Goal: Task Accomplishment & Management: Manage account settings

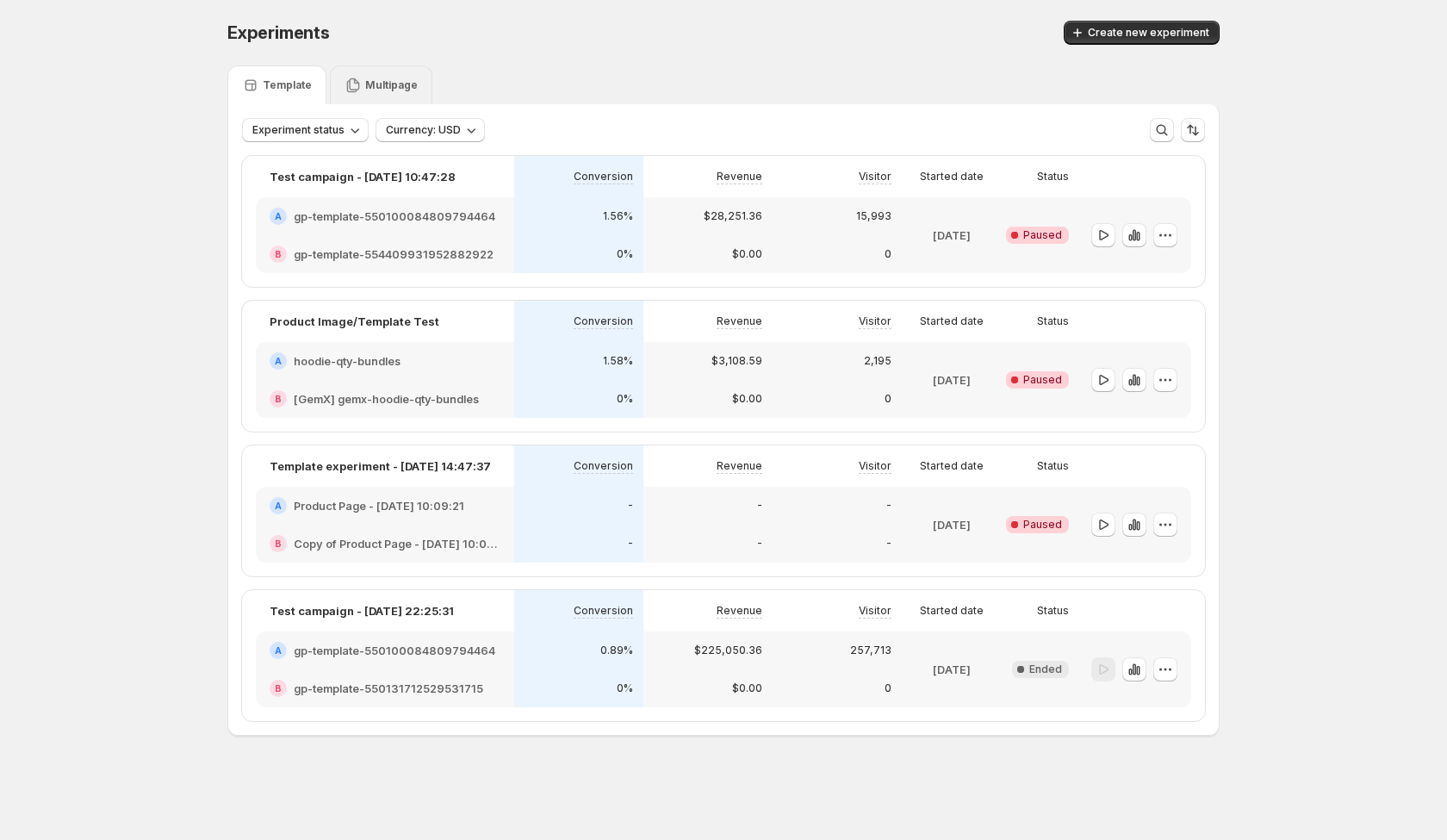
click at [385, 81] on p "Multipage" at bounding box center [391, 86] width 53 height 14
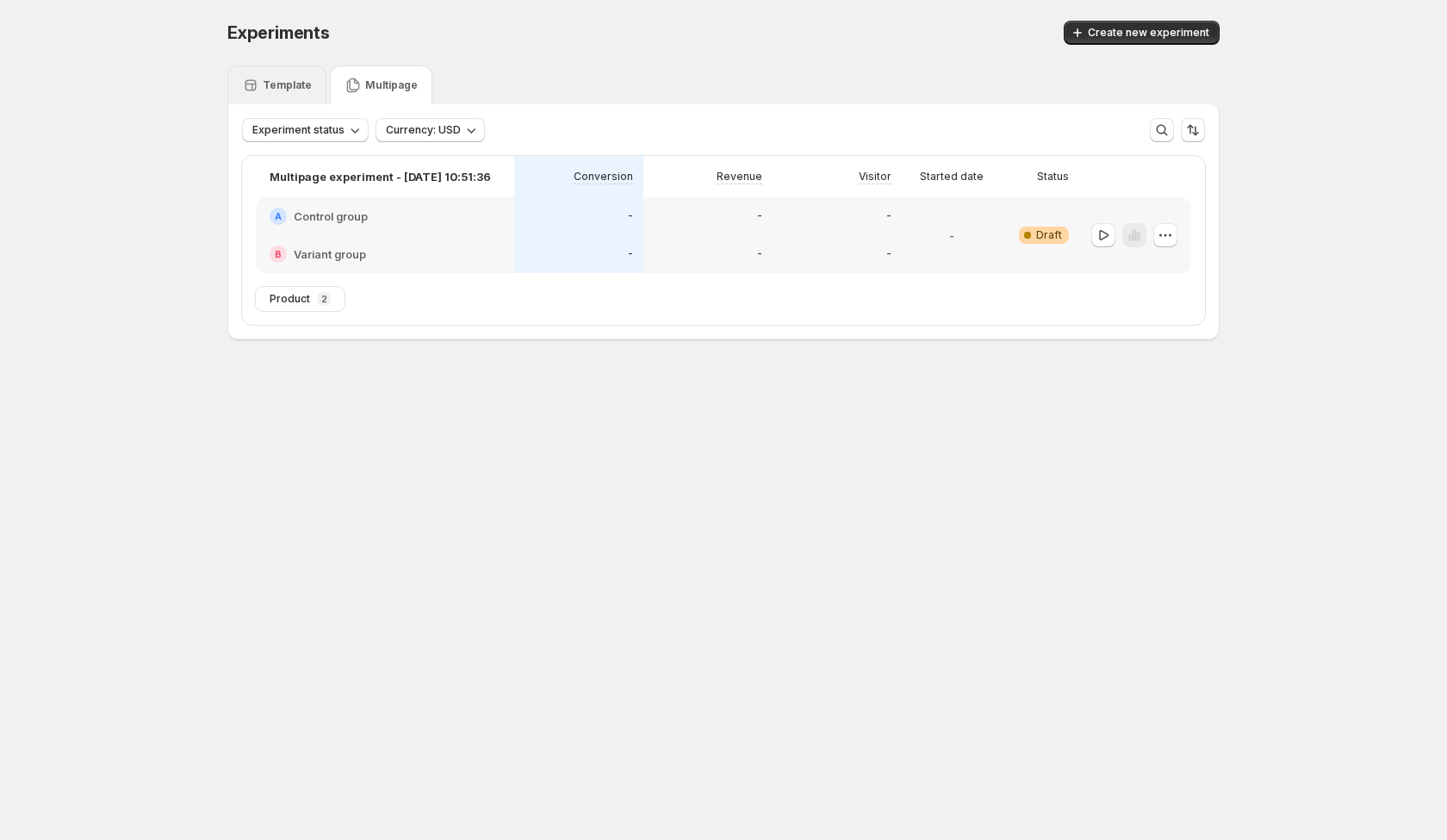
click at [269, 88] on p "Template" at bounding box center [286, 86] width 49 height 14
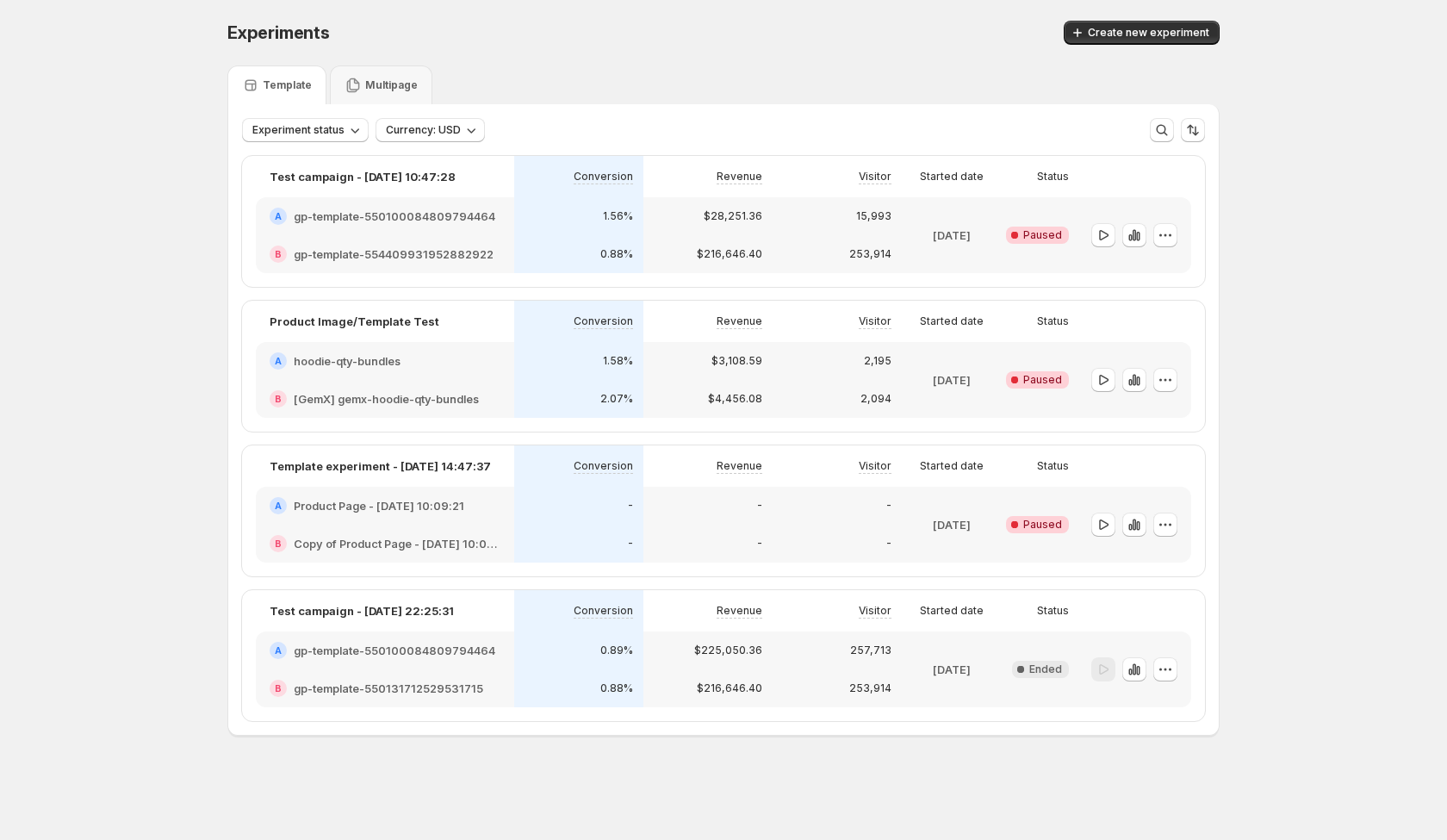
click at [380, 77] on div "Multipage" at bounding box center [380, 85] width 73 height 17
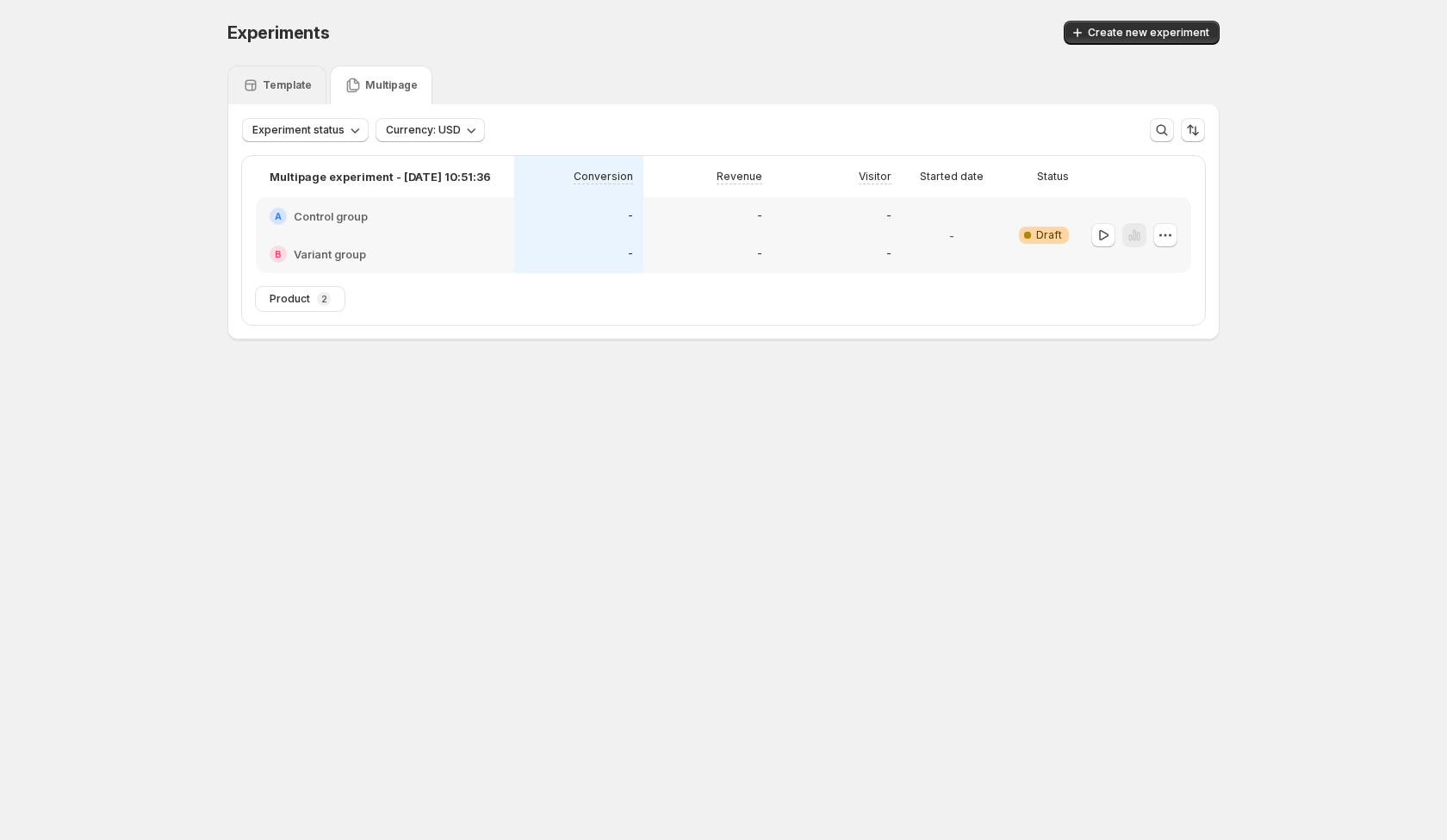
click at [292, 77] on div "Template" at bounding box center [277, 85] width 70 height 17
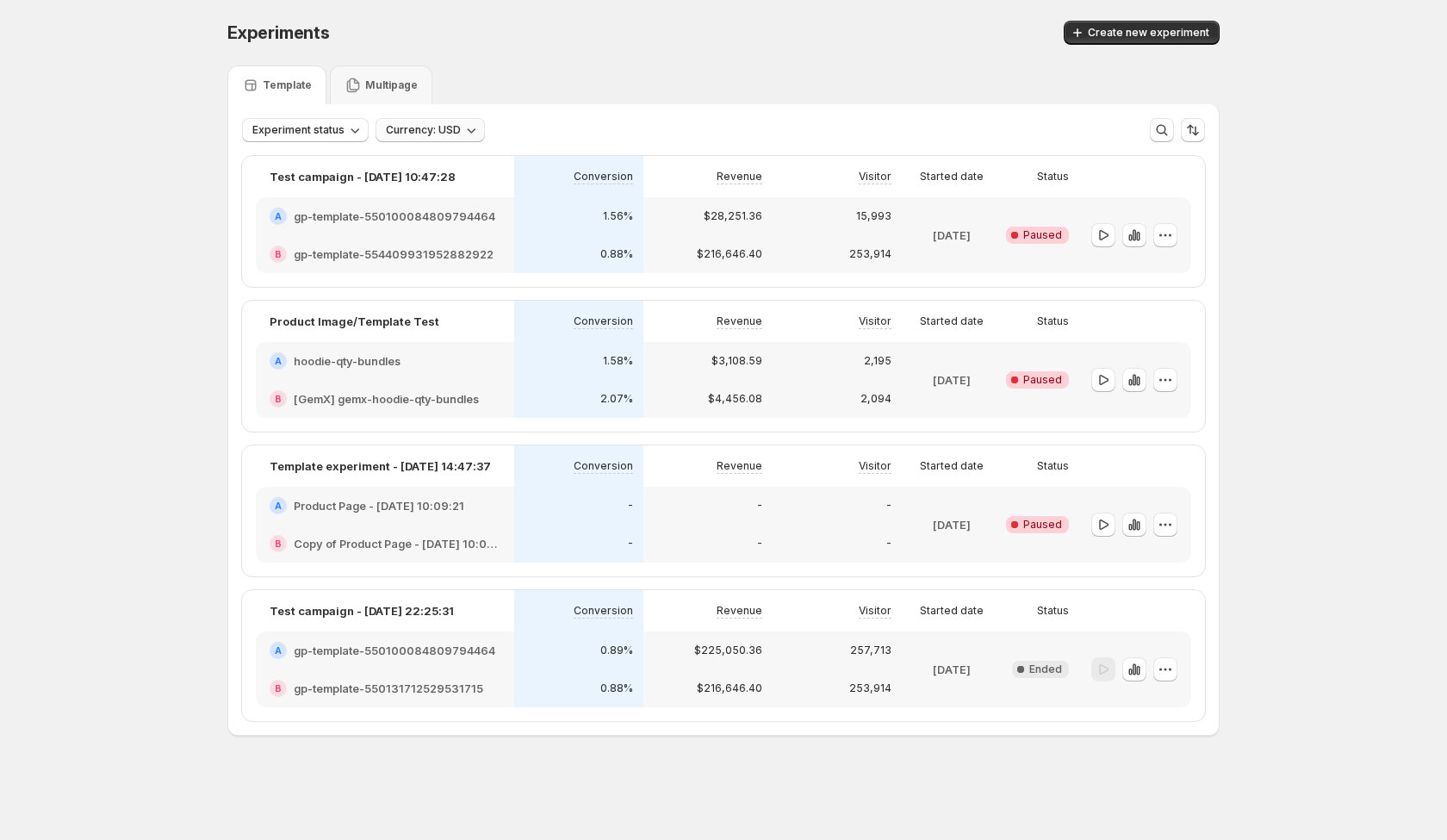
click at [481, 126] on button "Currency: USD" at bounding box center [430, 130] width 110 height 24
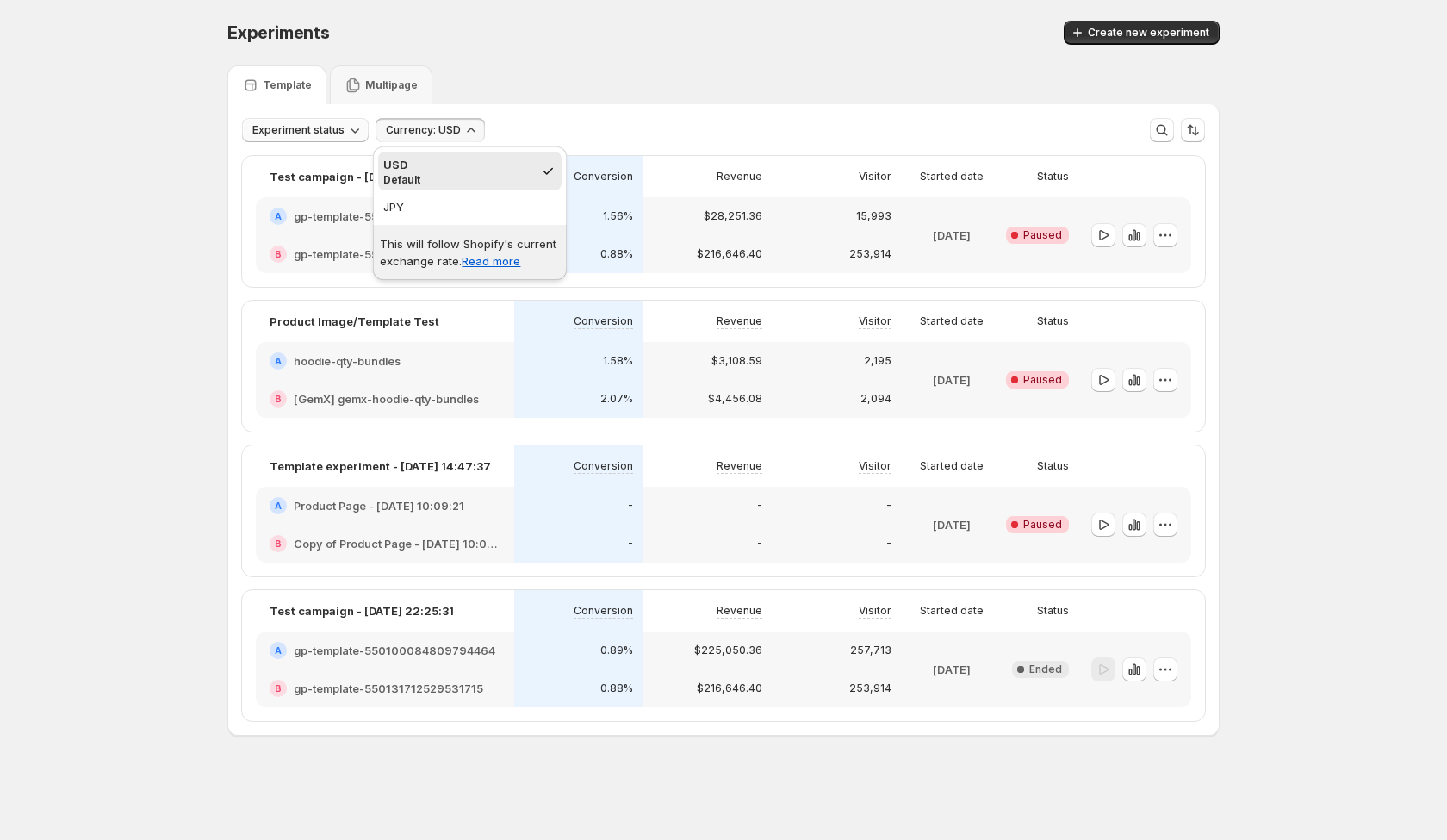
click at [314, 127] on span "Experiment status" at bounding box center [298, 130] width 92 height 14
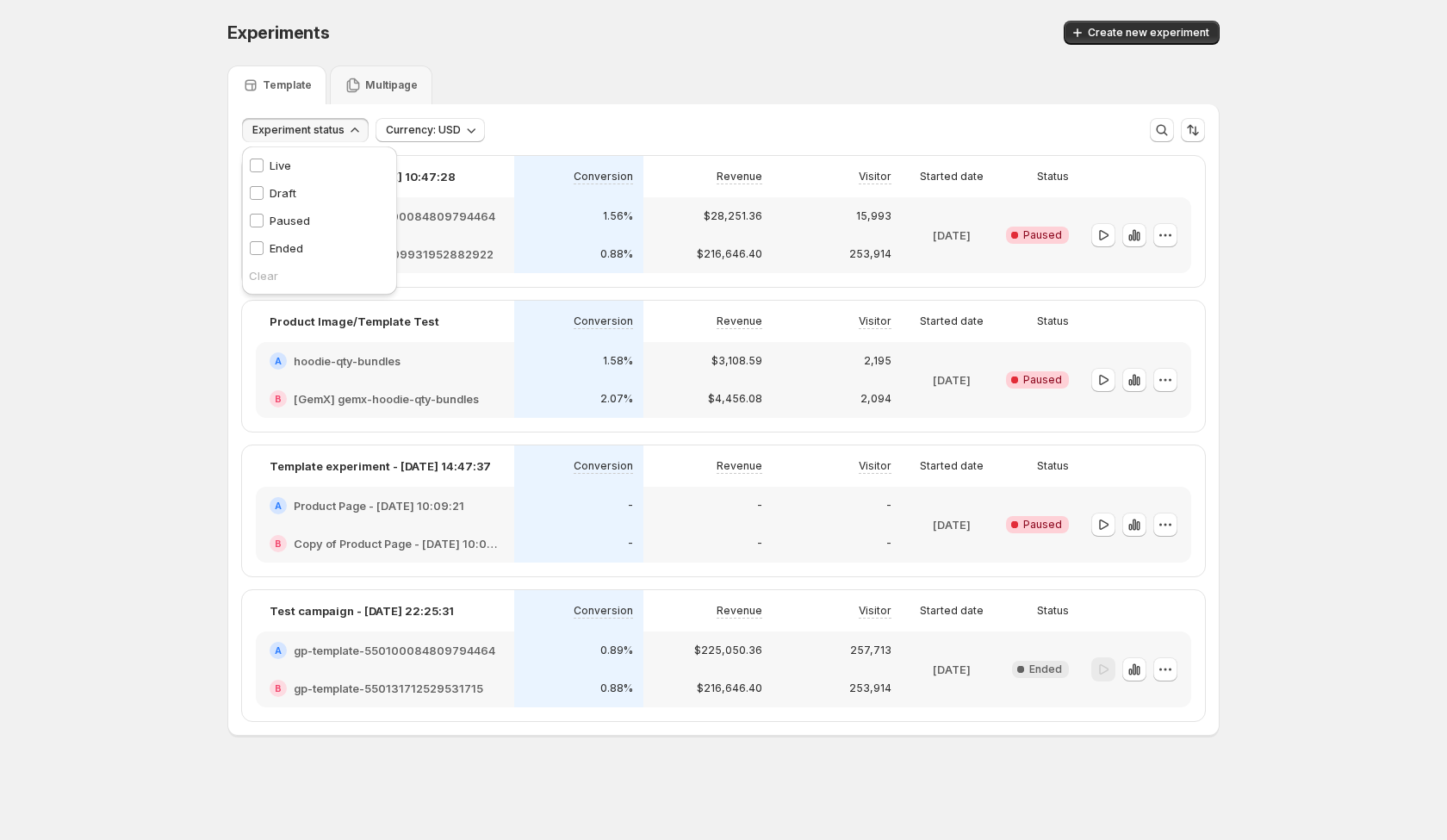
click at [287, 137] on button "Experiment status" at bounding box center [305, 130] width 127 height 24
click at [775, 350] on div "2,195" at bounding box center [836, 361] width 129 height 38
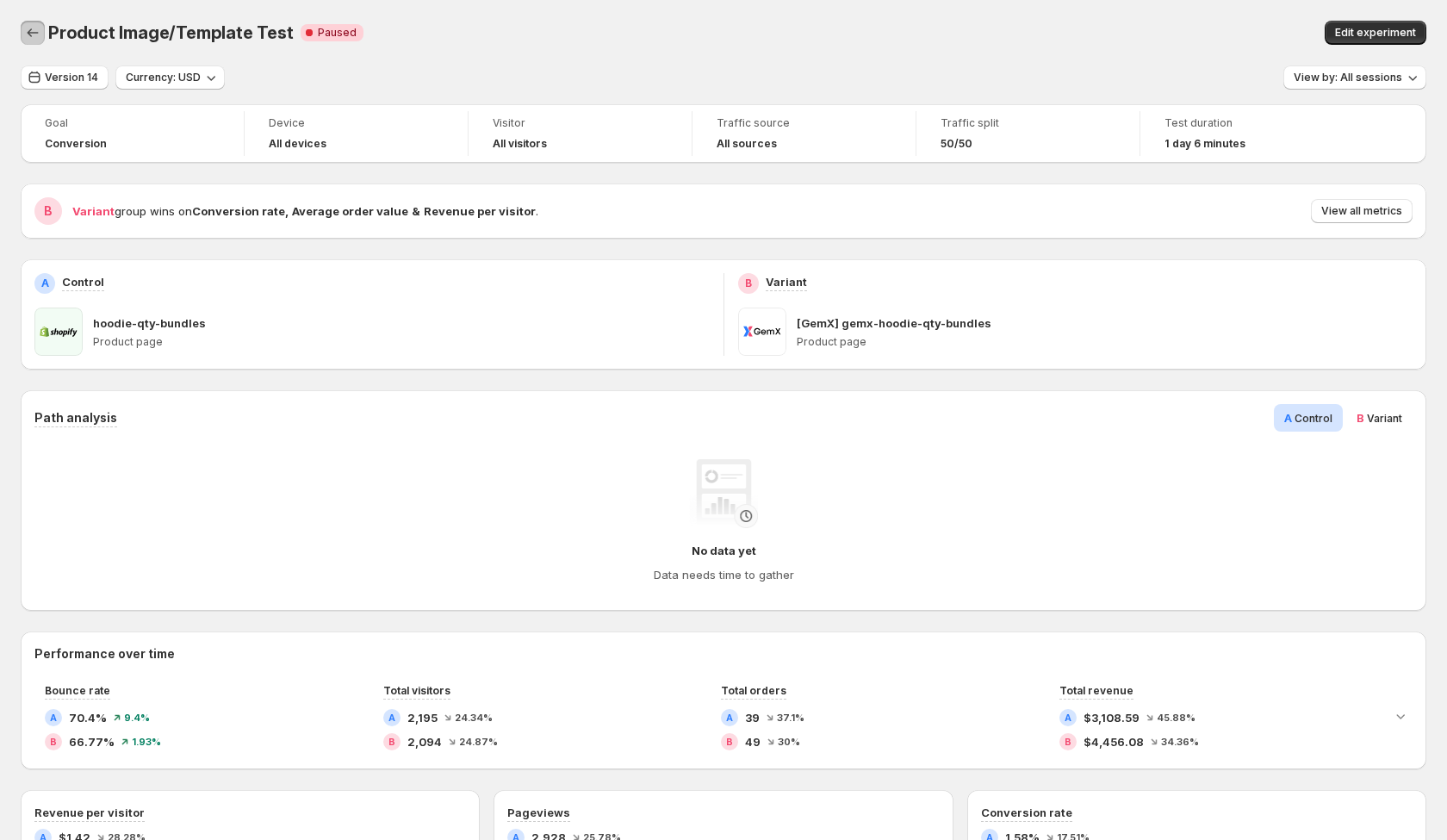
click at [30, 31] on icon "Back" at bounding box center [32, 32] width 17 height 17
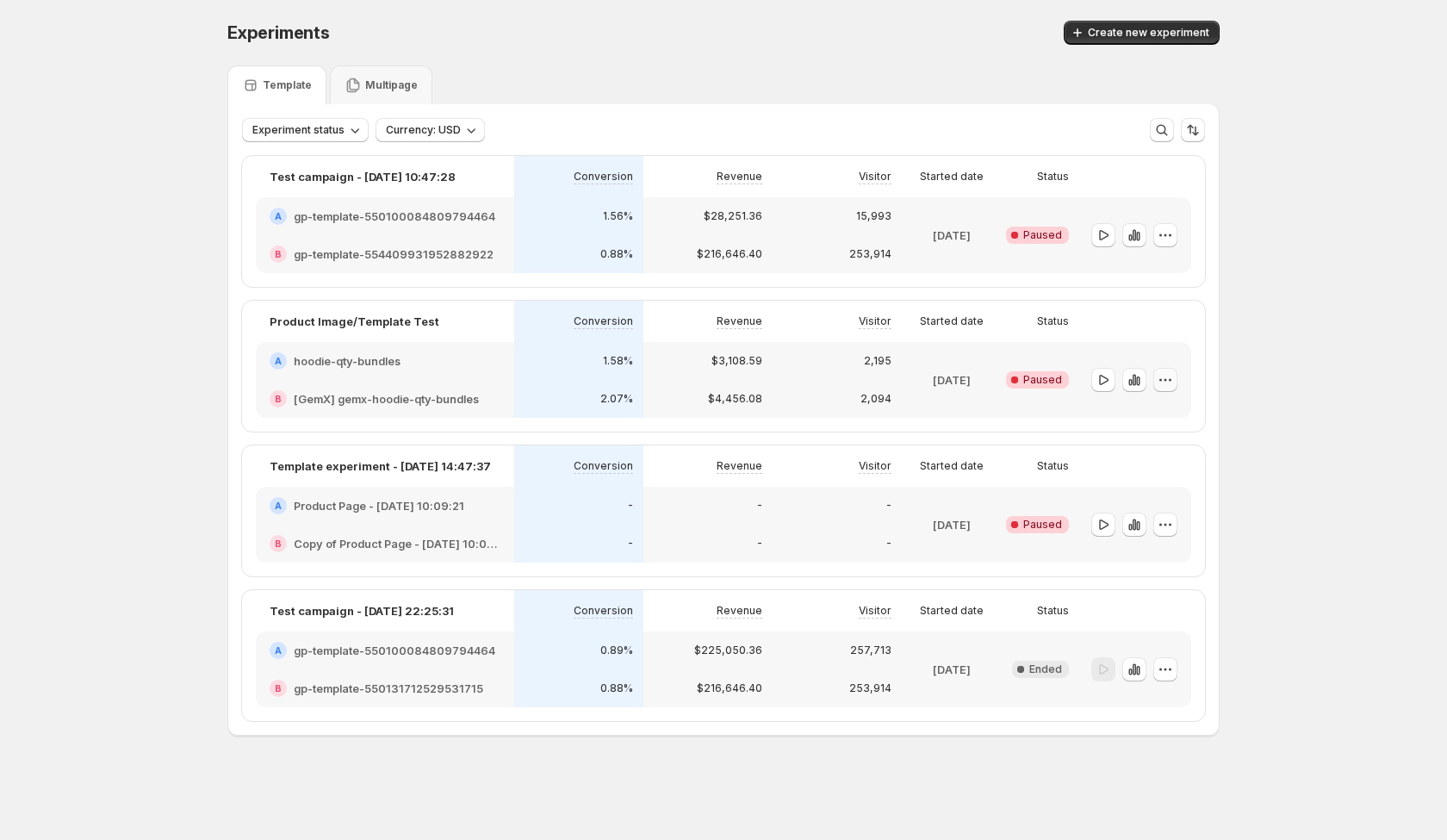
click at [1163, 386] on icon "button" at bounding box center [1165, 379] width 17 height 17
click at [1169, 408] on span "Edit" at bounding box center [1178, 415] width 84 height 17
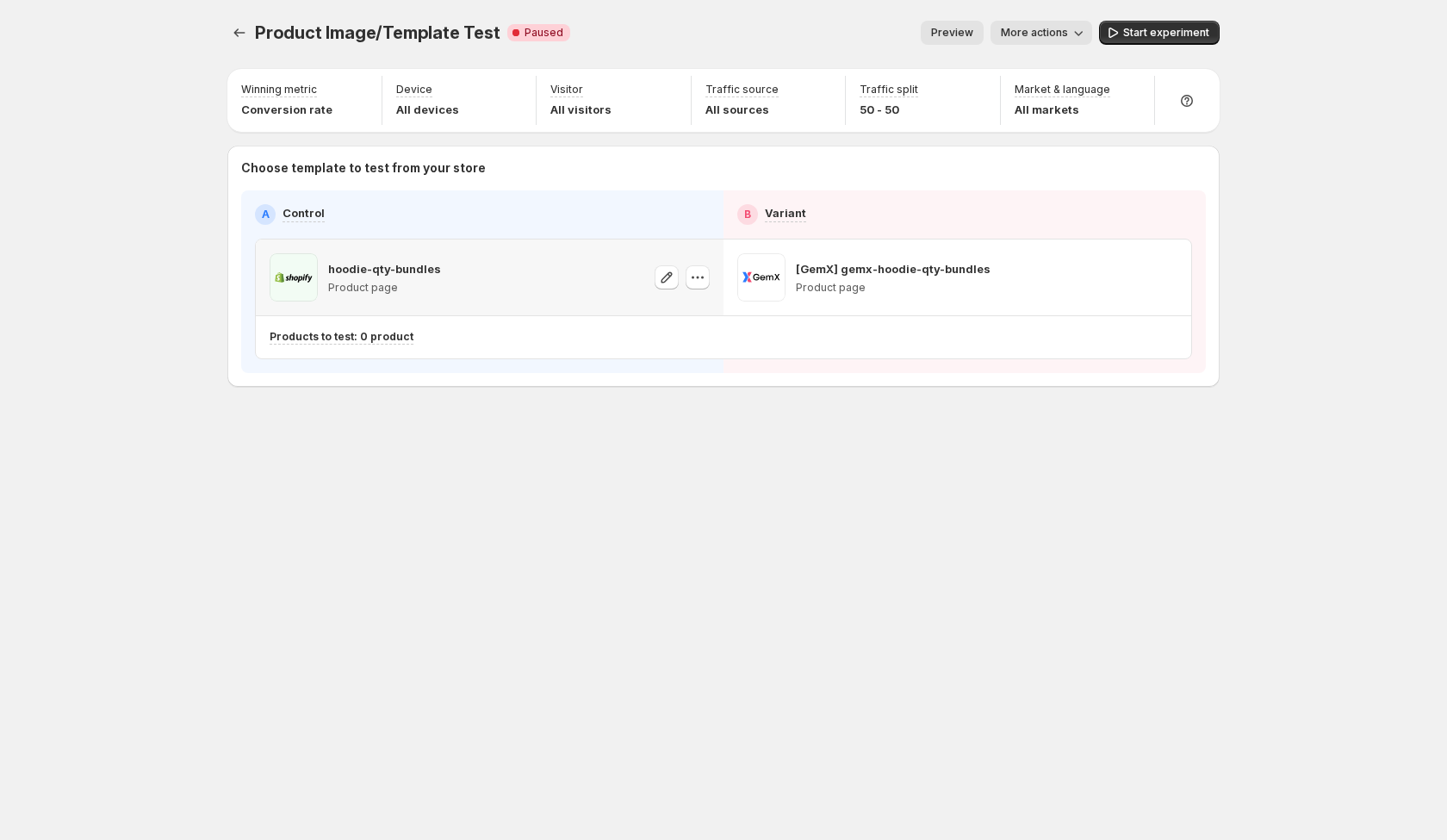
click at [365, 269] on p "hoodie-qty-bundles" at bounding box center [384, 268] width 113 height 17
click at [388, 270] on p "hoodie-qty-bundles" at bounding box center [384, 268] width 113 height 17
click at [828, 270] on p "[GemX] gemx-hoodie-qty-bundles" at bounding box center [893, 268] width 195 height 17
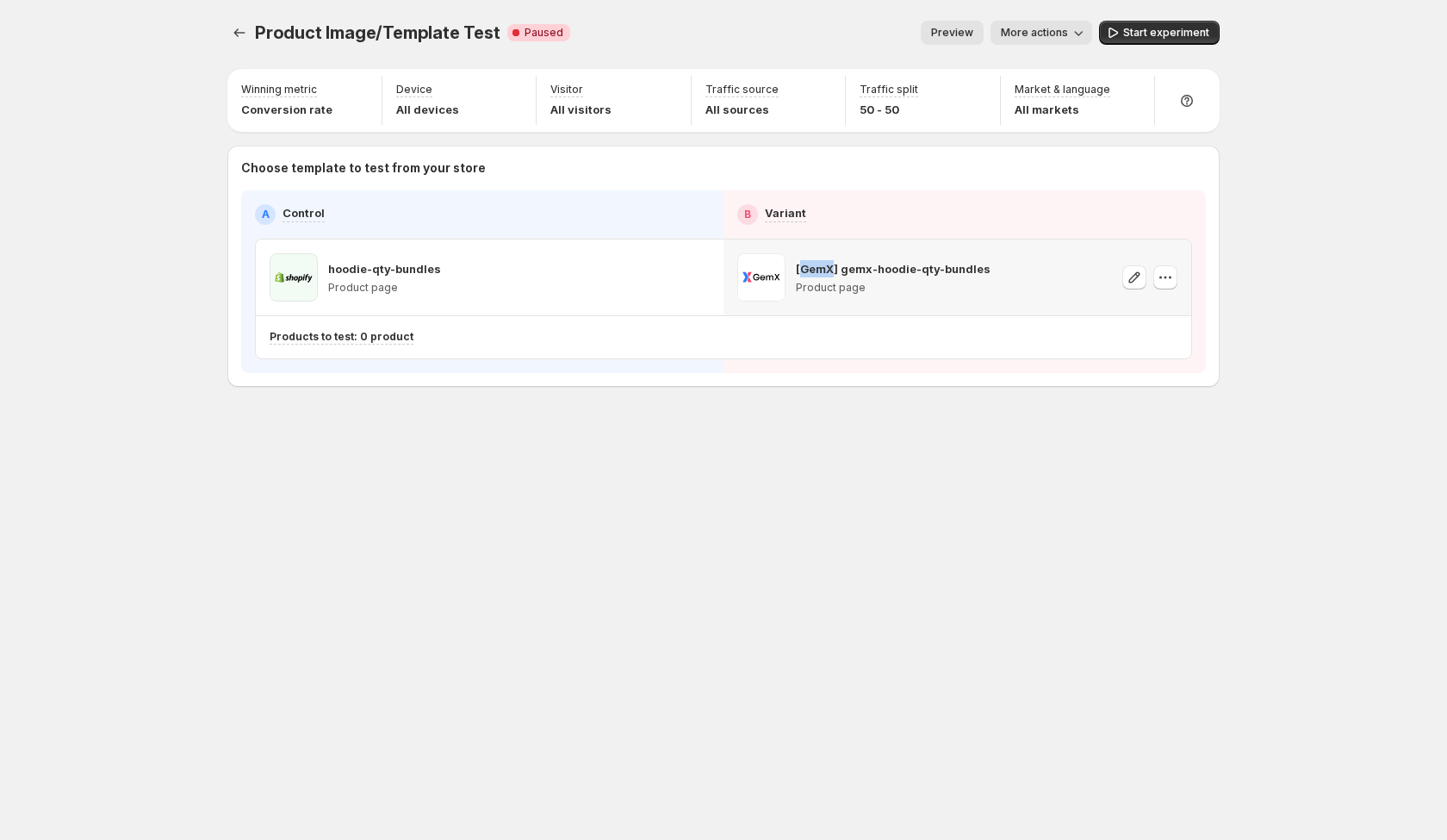
click at [828, 270] on p "[GemX] gemx-hoodie-qty-bundles" at bounding box center [893, 268] width 195 height 17
click at [848, 270] on p "[GemX] gemx-hoodie-qty-bundles" at bounding box center [893, 268] width 195 height 17
click at [825, 270] on p "[GemX] gemx-hoodie-qty-bundles" at bounding box center [893, 268] width 195 height 17
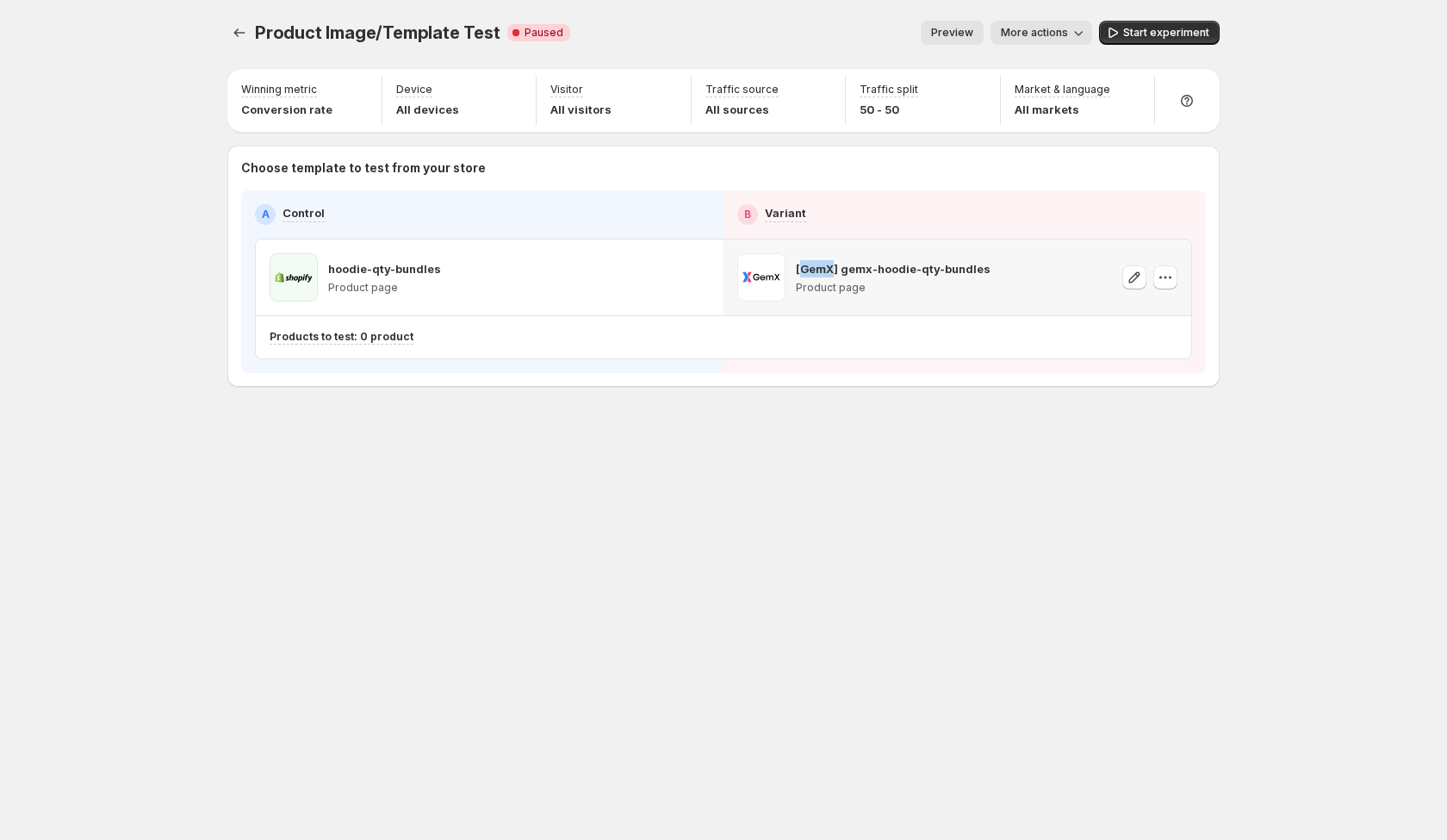
click at [825, 270] on p "[GemX] gemx-hoodie-qty-bundles" at bounding box center [893, 268] width 195 height 17
click at [838, 270] on p "[GemX] gemx-hoodie-qty-bundles" at bounding box center [893, 268] width 195 height 17
click at [849, 270] on p "[GemX] gemx-hoodie-qty-bundles" at bounding box center [893, 268] width 195 height 17
click at [888, 271] on p "[GemX] gemx-hoodie-qty-bundles" at bounding box center [893, 268] width 195 height 17
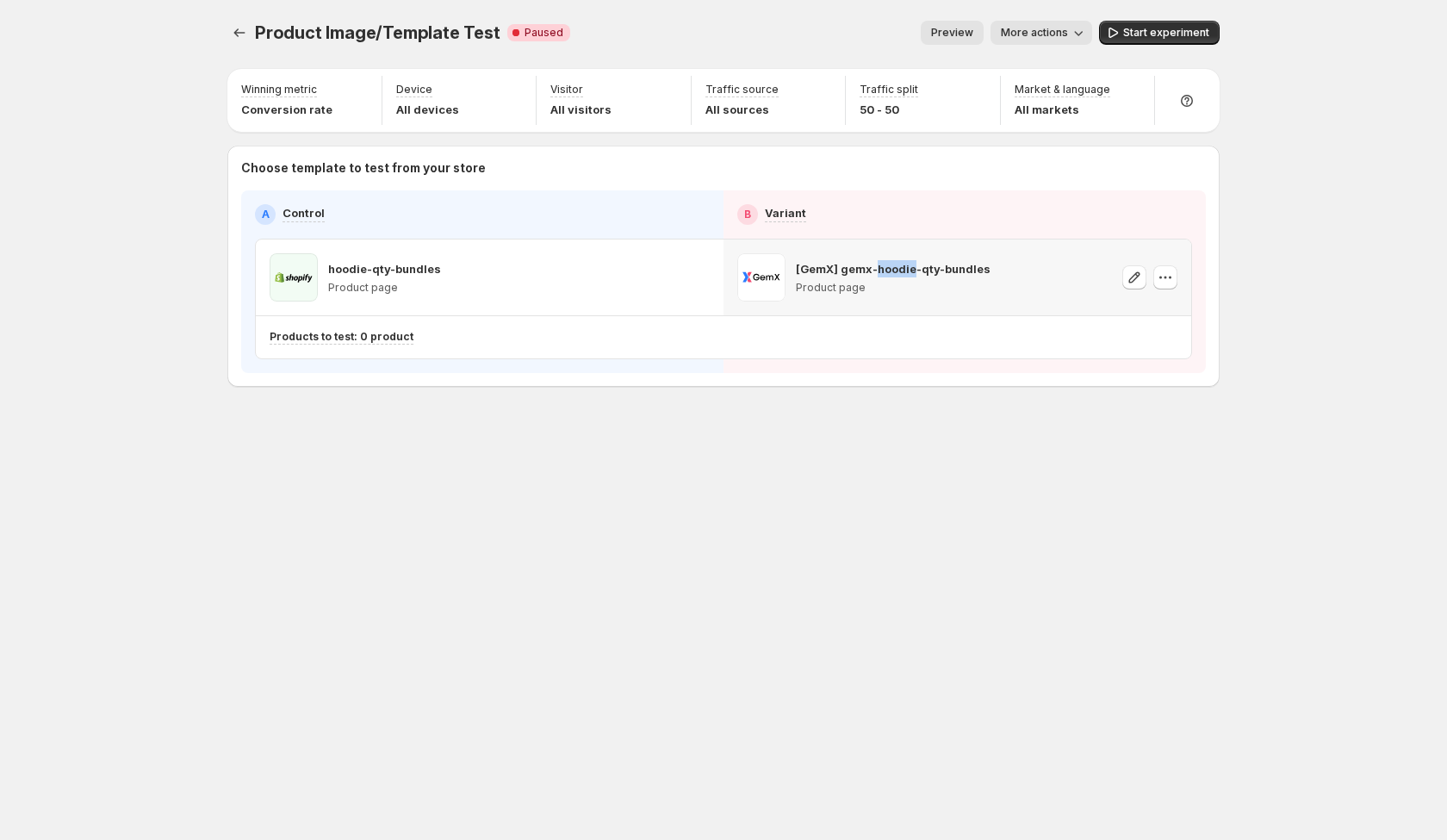
click at [888, 271] on p "[GemX] gemx-hoodie-qty-bundles" at bounding box center [893, 268] width 195 height 17
click at [935, 272] on p "[GemX] gemx-hoodie-qty-bundles" at bounding box center [893, 268] width 195 height 17
click at [961, 268] on p "[GemX] gemx-hoodie-qty-bundles" at bounding box center [893, 268] width 195 height 17
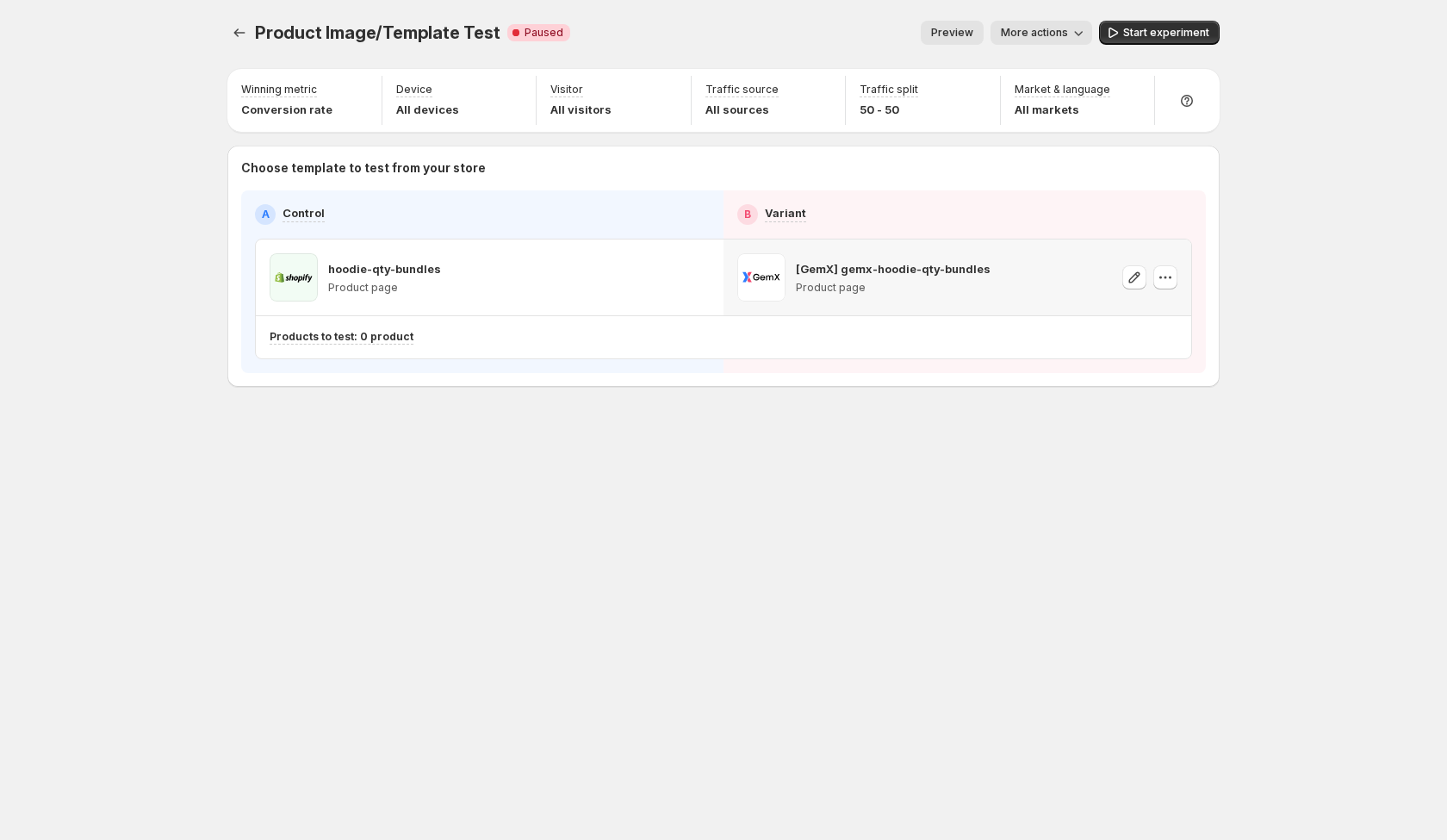
click at [915, 268] on p "[GemX] gemx-hoodie-qty-bundles" at bounding box center [893, 268] width 195 height 17
click at [918, 268] on p "[GemX] gemx-hoodie-qty-bundles" at bounding box center [893, 268] width 195 height 17
click at [242, 34] on icon "Experiments" at bounding box center [239, 32] width 17 height 17
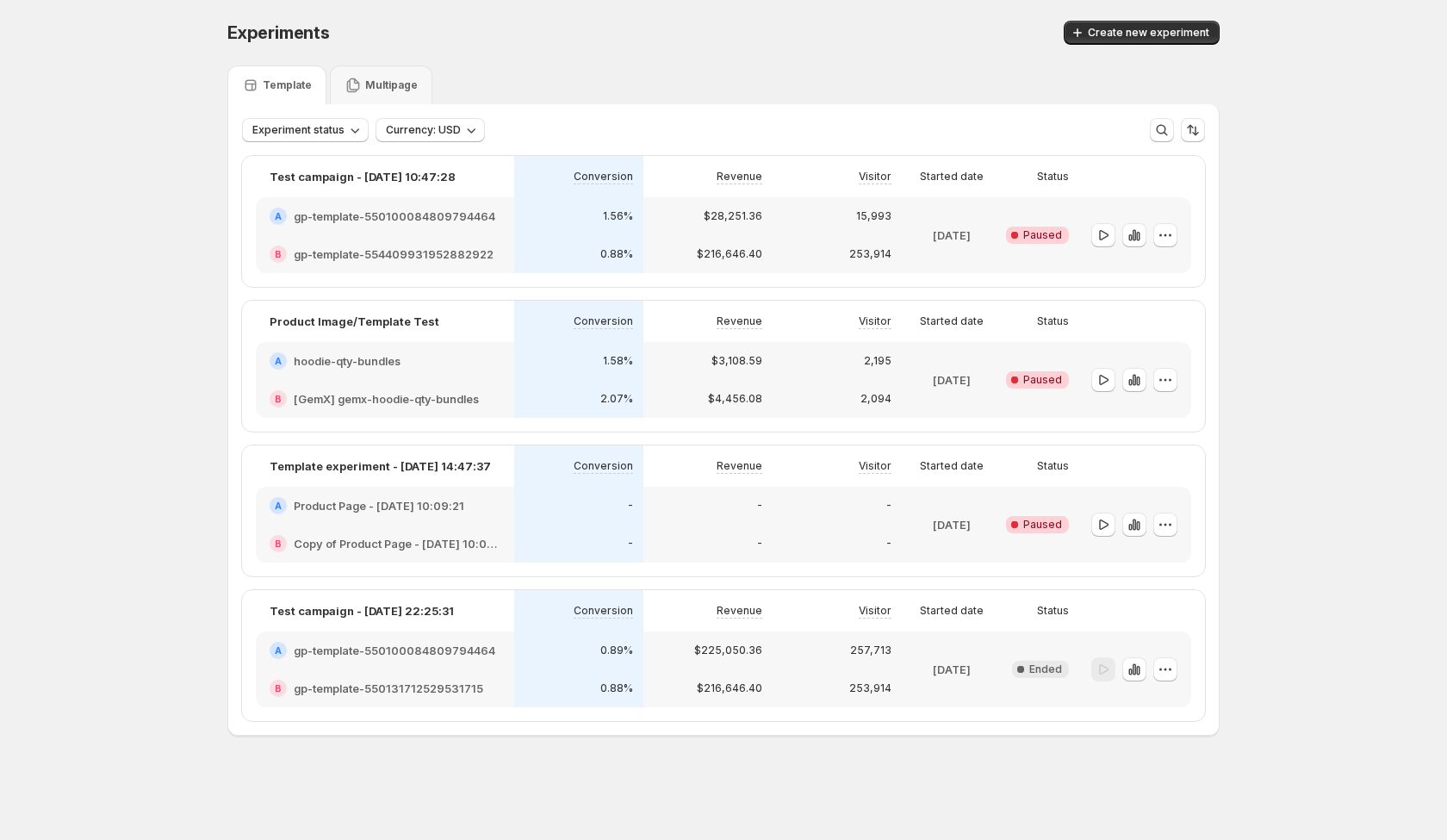
click at [1148, 529] on div at bounding box center [1135, 525] width 86 height 25
click at [1157, 526] on icon "button" at bounding box center [1165, 524] width 17 height 17
click at [1157, 564] on span "Edit" at bounding box center [1178, 560] width 84 height 17
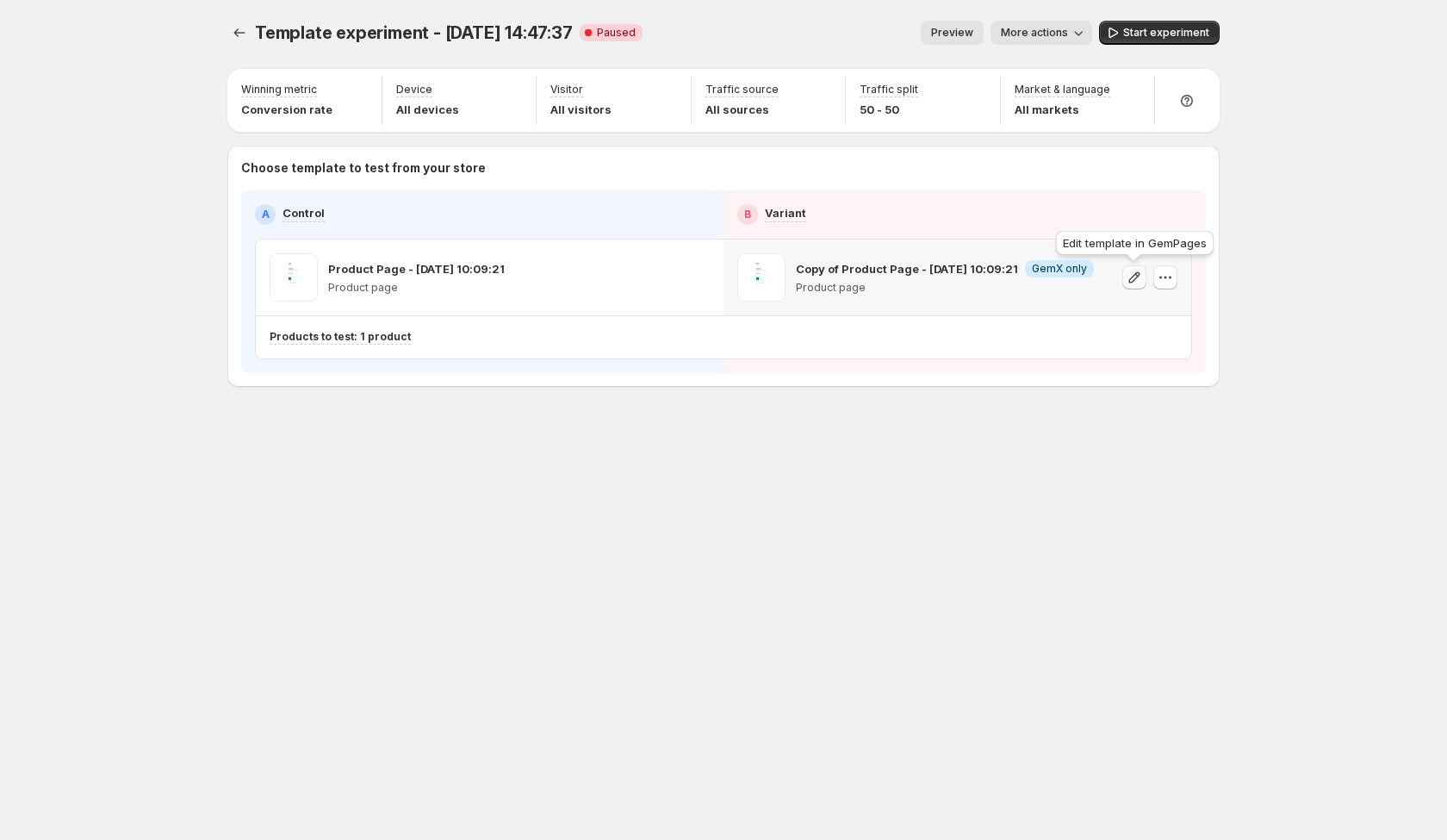
click at [1129, 278] on icon "button" at bounding box center [1134, 276] width 17 height 17
click at [667, 289] on span at bounding box center [667, 277] width 24 height 25
click at [667, 285] on icon "button" at bounding box center [667, 276] width 17 height 17
click at [975, 266] on p "Copy of Product Page - [DATE] 10:09:21" at bounding box center [907, 268] width 223 height 17
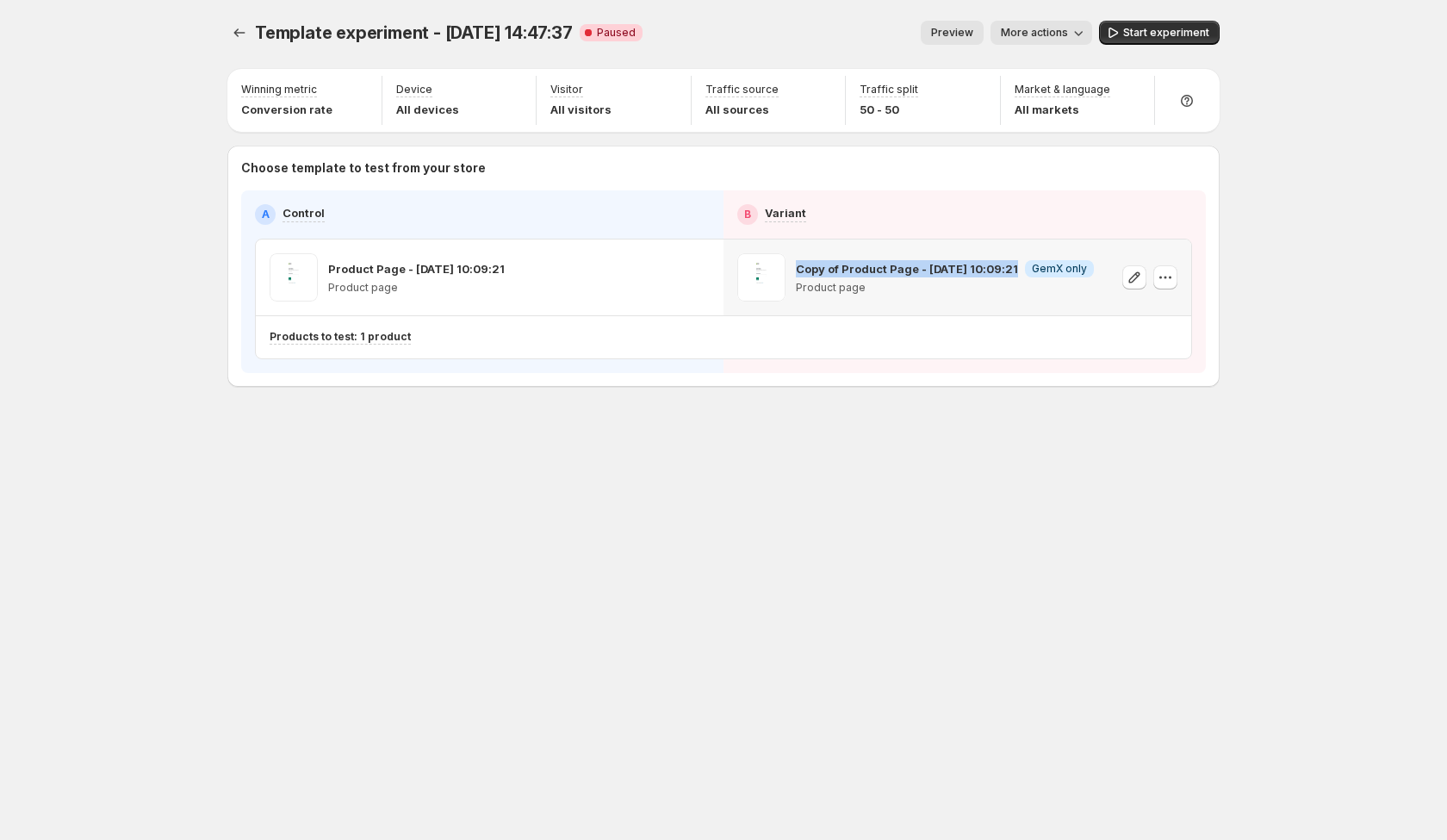
click at [975, 266] on p "Copy of Product Page - [DATE] 10:09:21" at bounding box center [907, 268] width 223 height 17
click at [970, 271] on p "Copy of Product Page - [DATE] 10:09:21" at bounding box center [907, 268] width 223 height 17
click at [918, 148] on div "Choose template to test from your store A Control B Variant Product Page - Aug …" at bounding box center [724, 266] width 992 height 241
click at [886, 109] on p "50 - 50" at bounding box center [889, 109] width 59 height 17
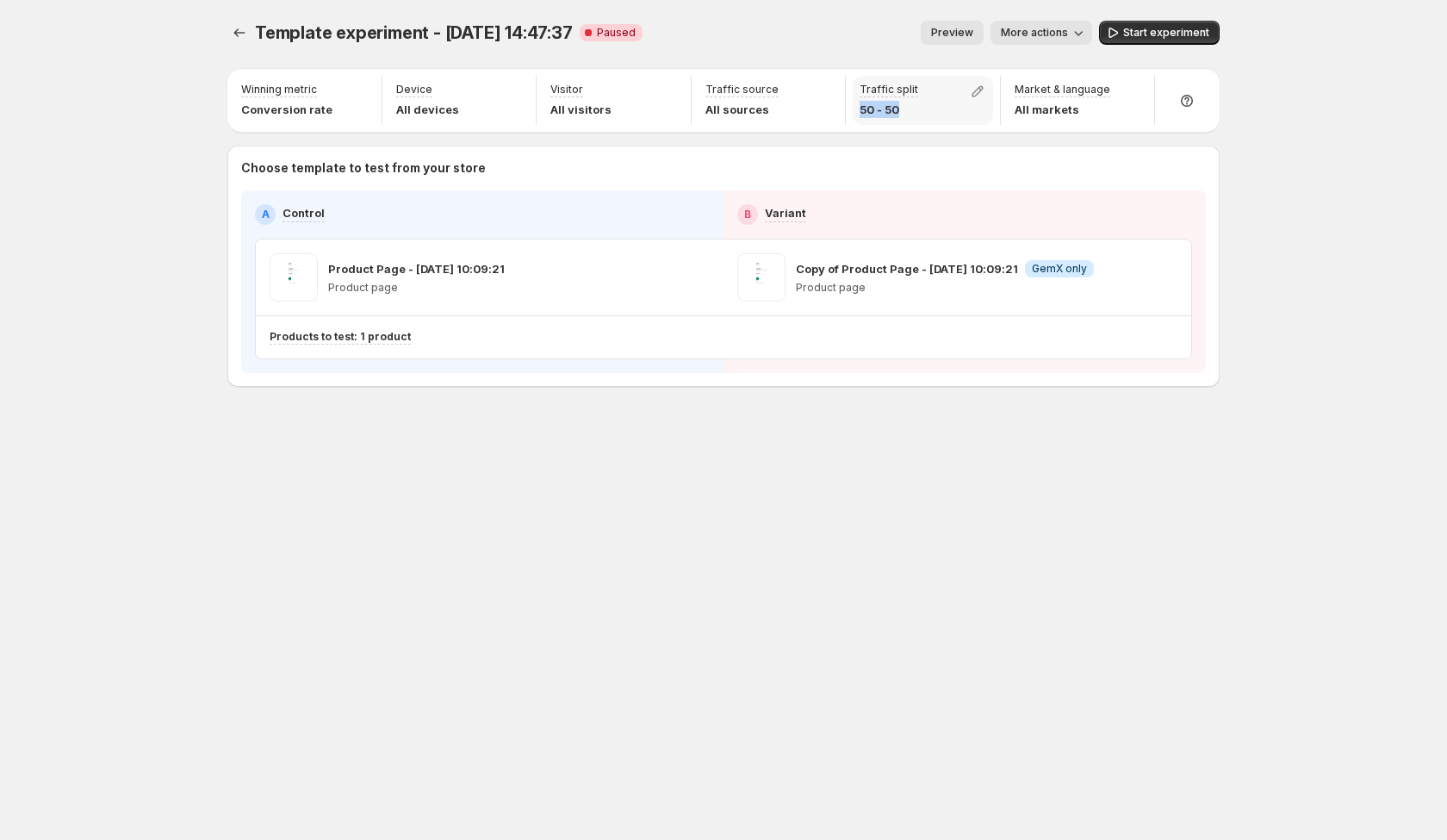
click at [886, 109] on p "50 - 50" at bounding box center [889, 109] width 59 height 17
click at [885, 110] on p "50 - 50" at bounding box center [889, 109] width 59 height 17
click at [670, 270] on icon "button" at bounding box center [667, 276] width 17 height 17
click at [671, 275] on icon "button" at bounding box center [667, 276] width 17 height 17
click at [1038, 29] on span "More actions" at bounding box center [1034, 33] width 67 height 14
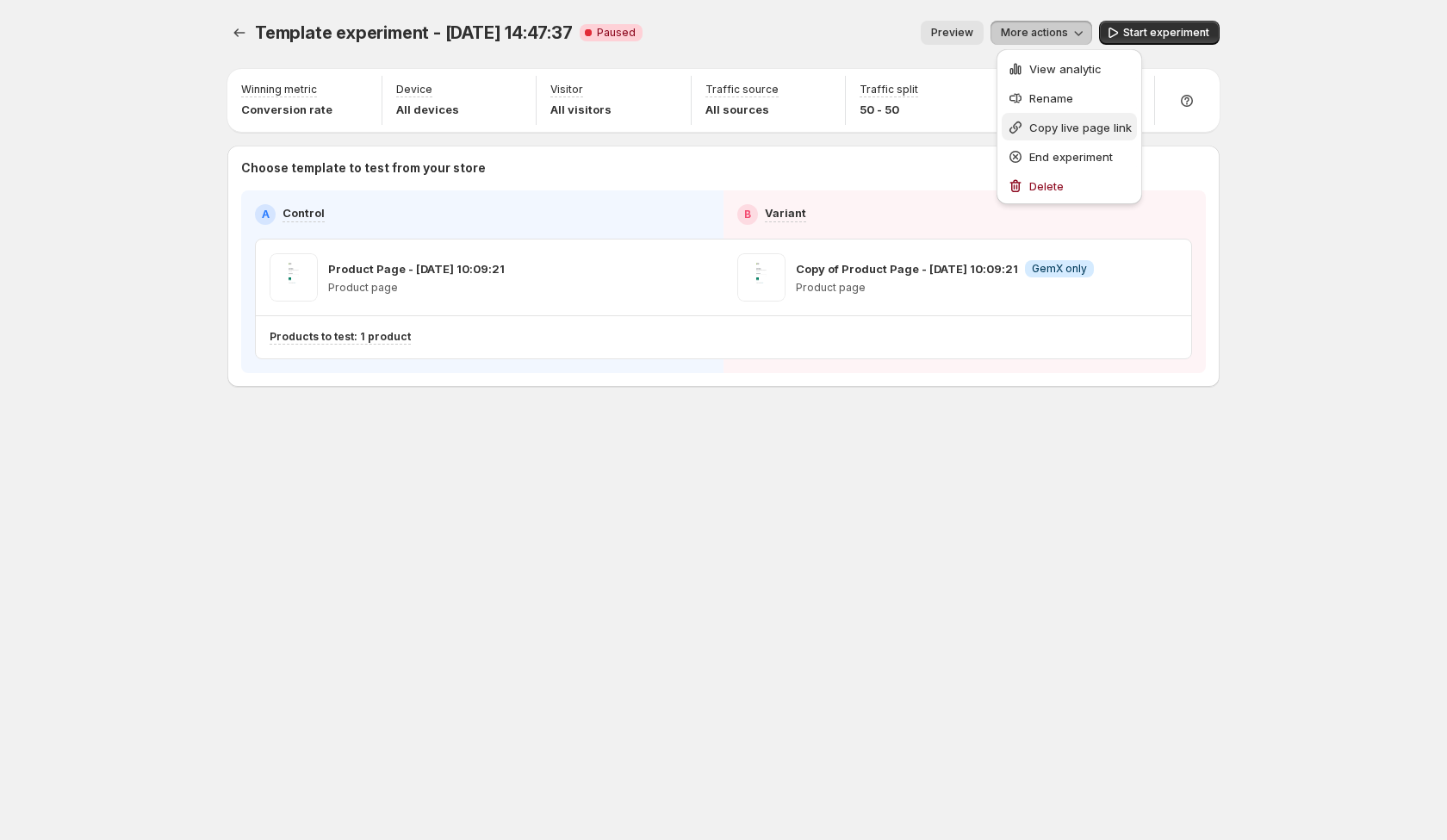
click at [1026, 126] on div "Copy live page link" at bounding box center [1069, 127] width 125 height 17
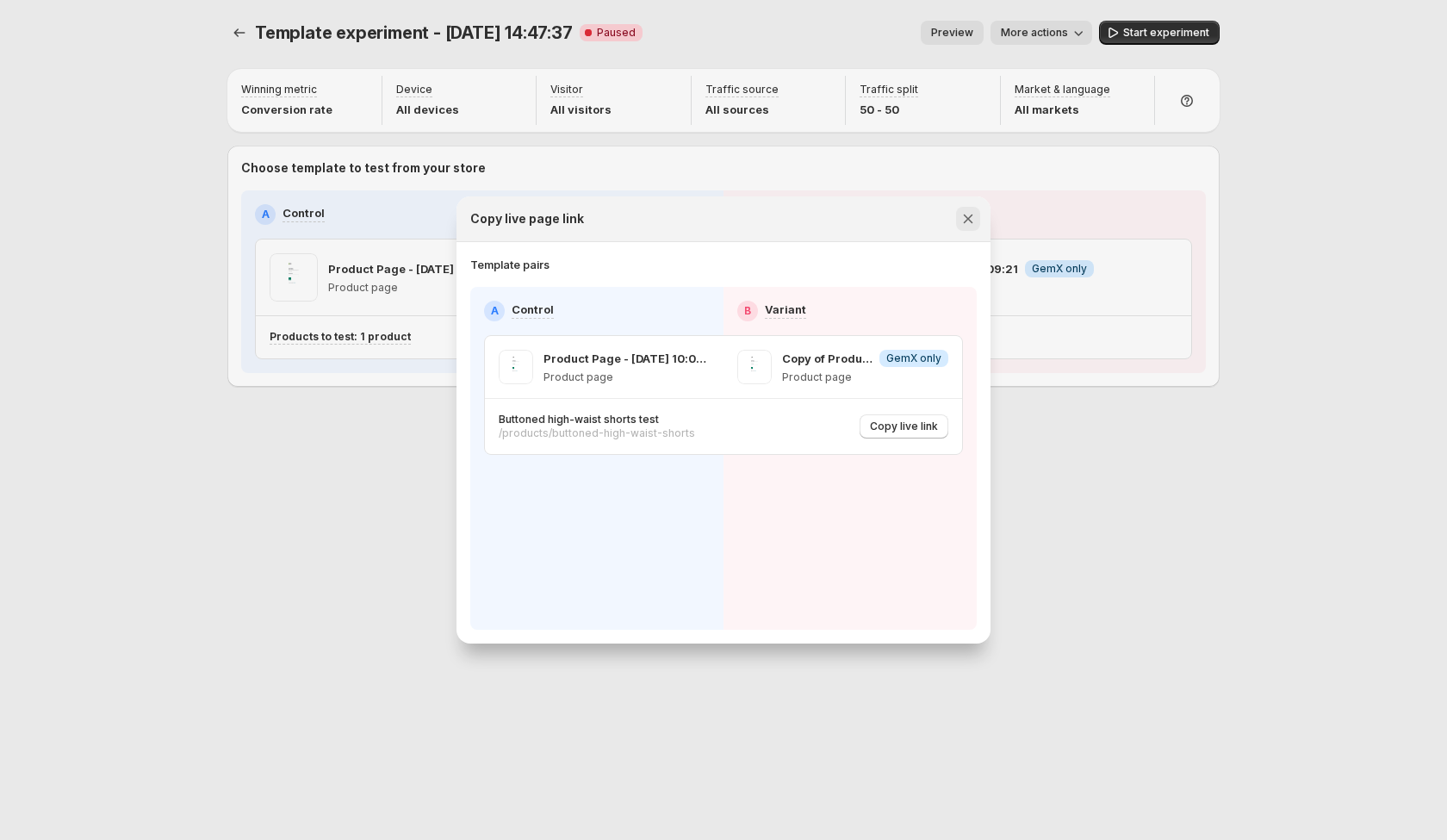
click at [974, 224] on icon "Close" at bounding box center [968, 218] width 17 height 17
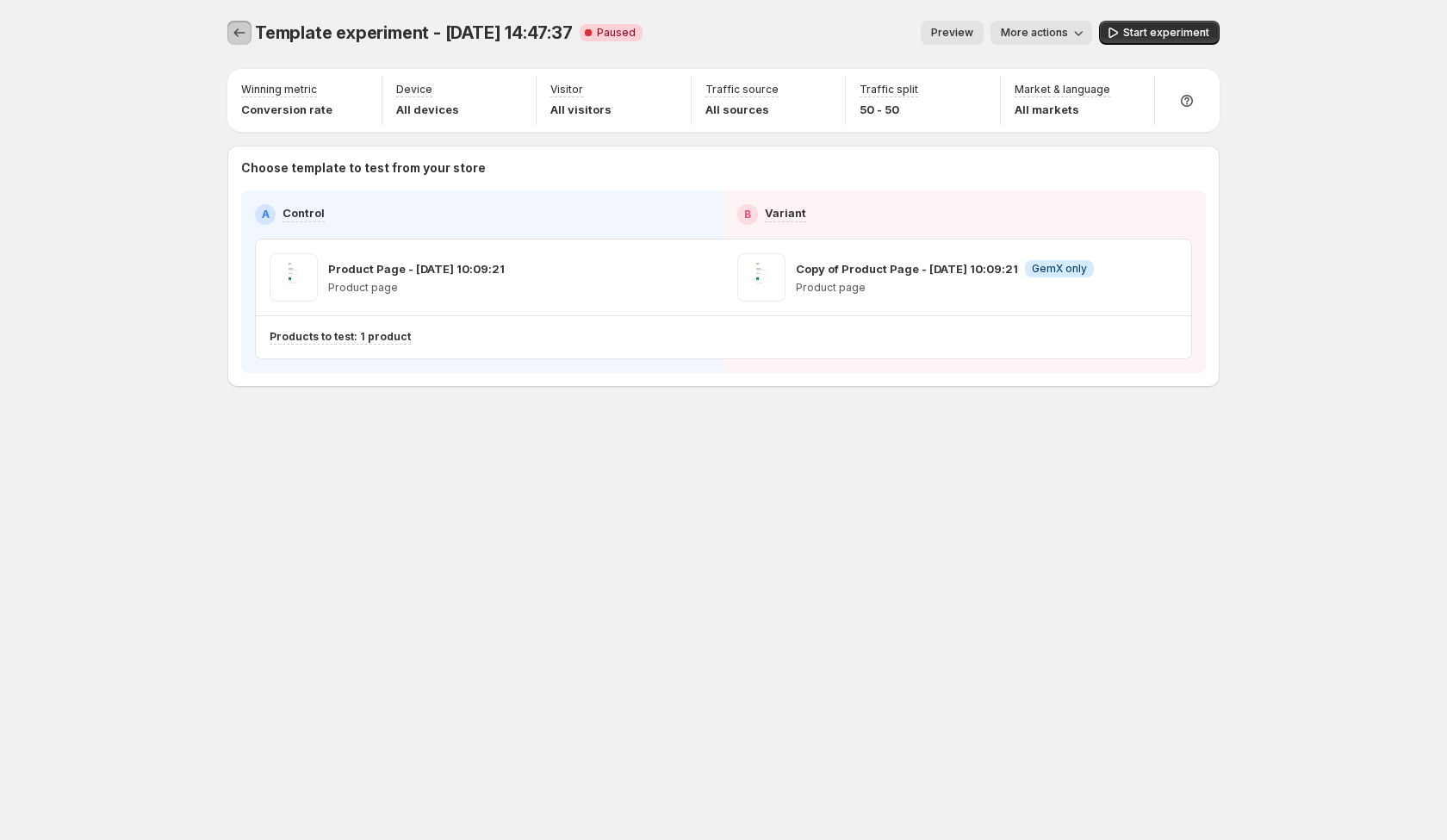
click at [237, 34] on icon "Experiments" at bounding box center [239, 32] width 17 height 17
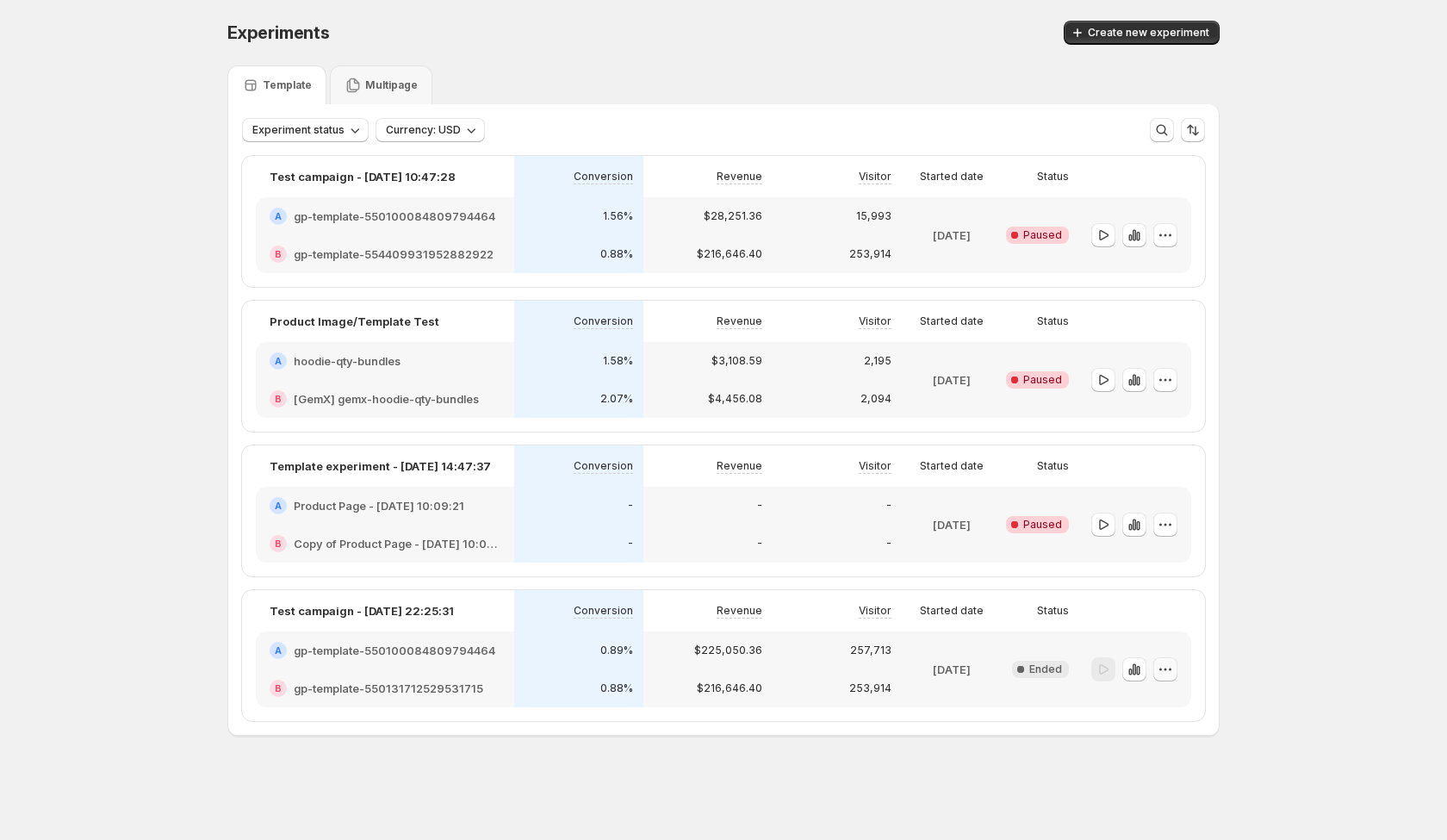
click at [1164, 675] on icon "button" at bounding box center [1165, 668] width 17 height 17
click at [1164, 674] on icon "button" at bounding box center [1165, 668] width 17 height 17
click at [956, 658] on div "[DATE]" at bounding box center [952, 668] width 86 height 55
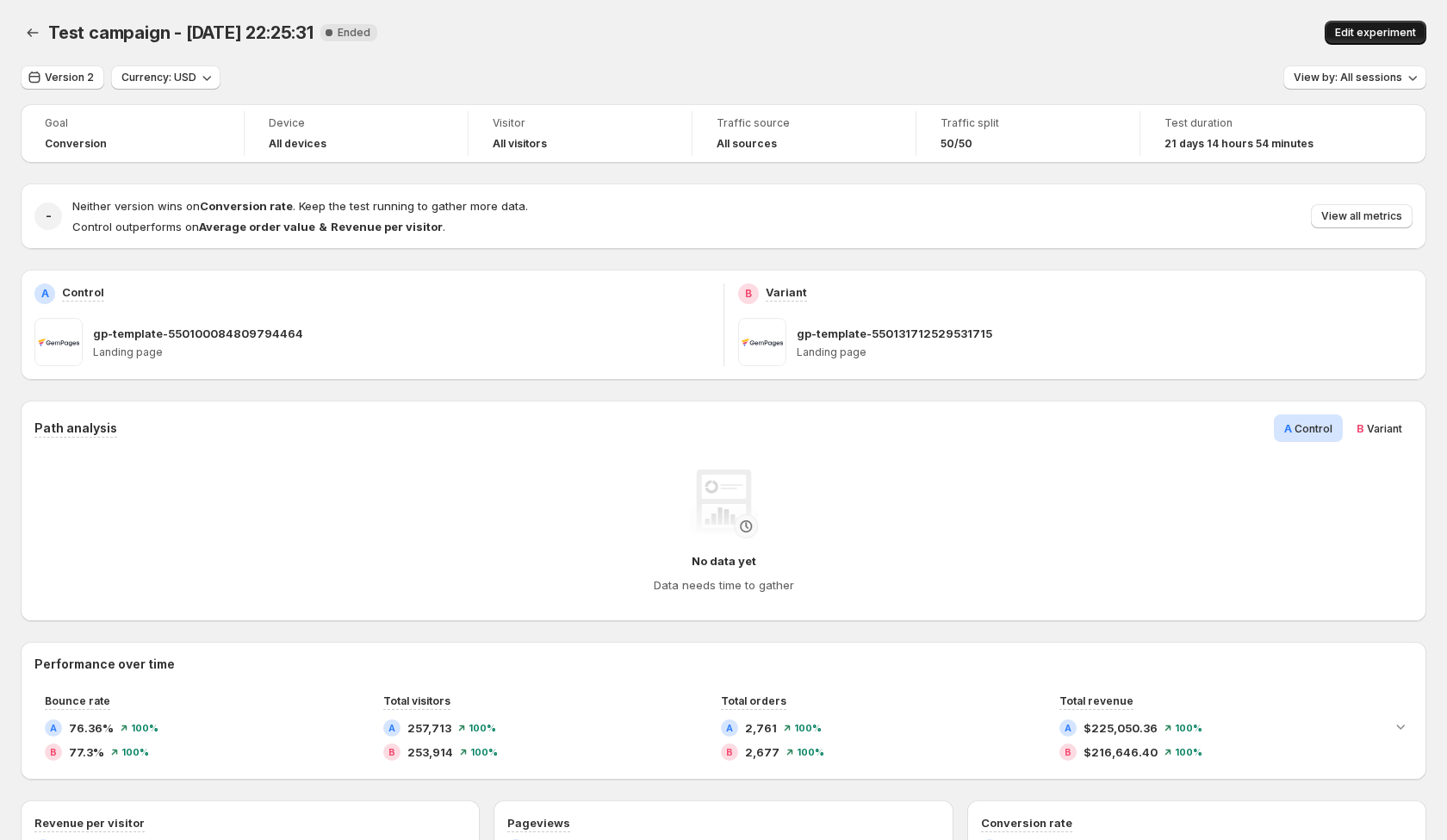
click at [1383, 24] on button "Edit experiment" at bounding box center [1376, 33] width 102 height 24
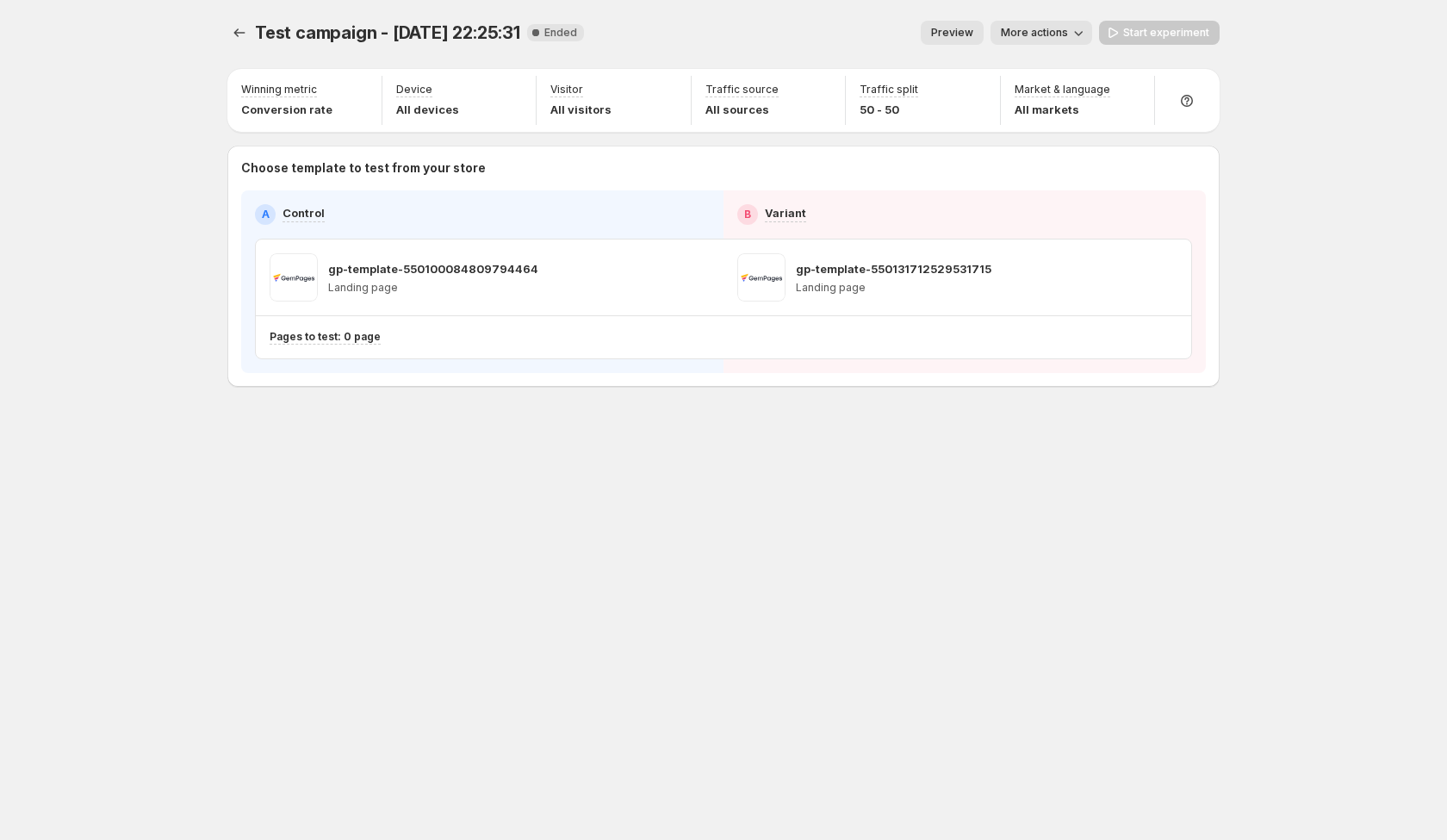
click at [1059, 29] on span "More actions" at bounding box center [1034, 33] width 67 height 14
click at [655, 470] on div "Test campaign - Jan 20, 22:25:31. This page is ready Test campaign - Jan 20, 22…" at bounding box center [724, 239] width 1034 height 480
click at [1065, 26] on span "More actions" at bounding box center [1034, 33] width 67 height 14
click at [1064, 32] on span "More actions" at bounding box center [1034, 33] width 67 height 14
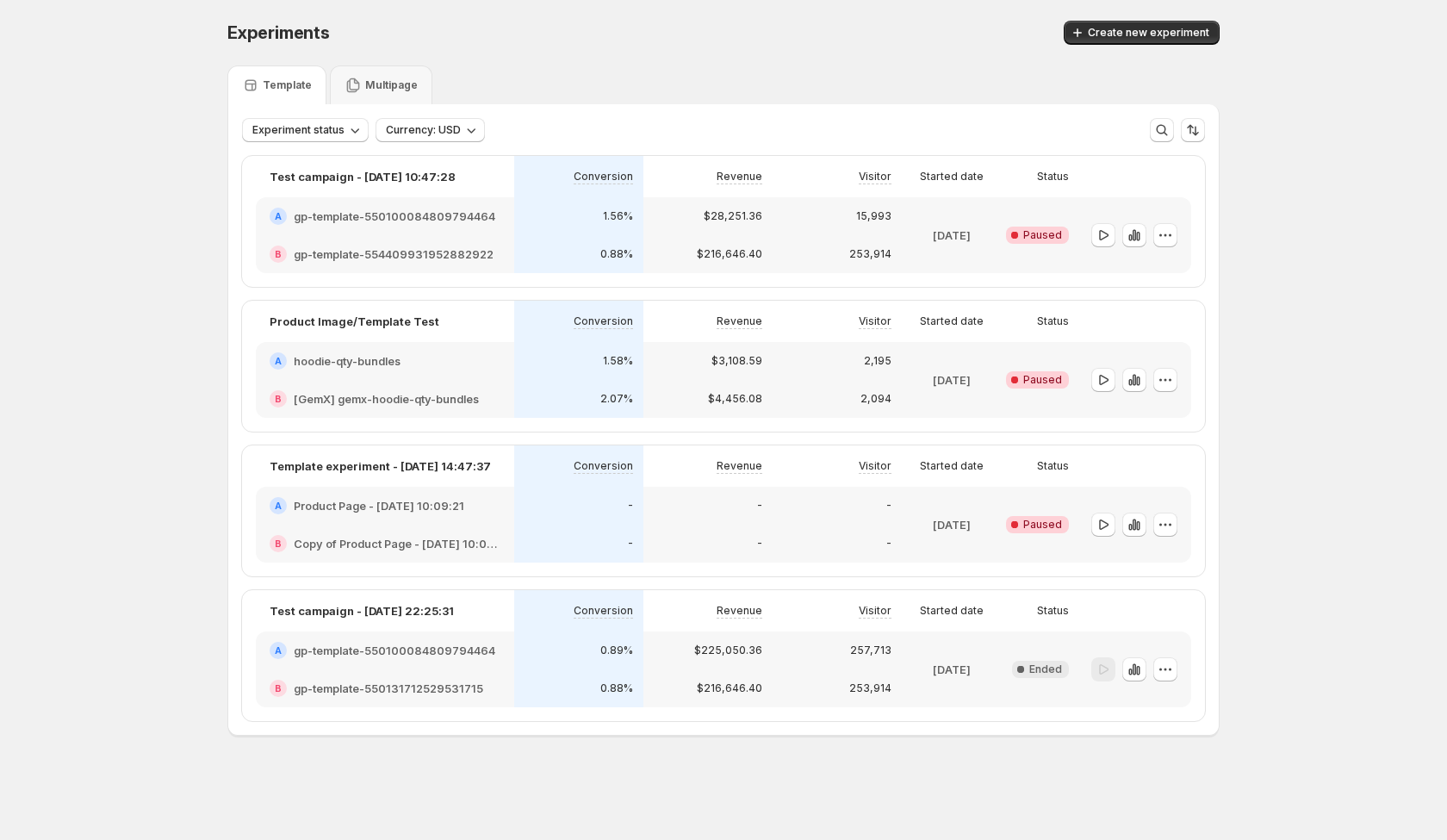
click at [518, 531] on div "-" at bounding box center [578, 544] width 129 height 38
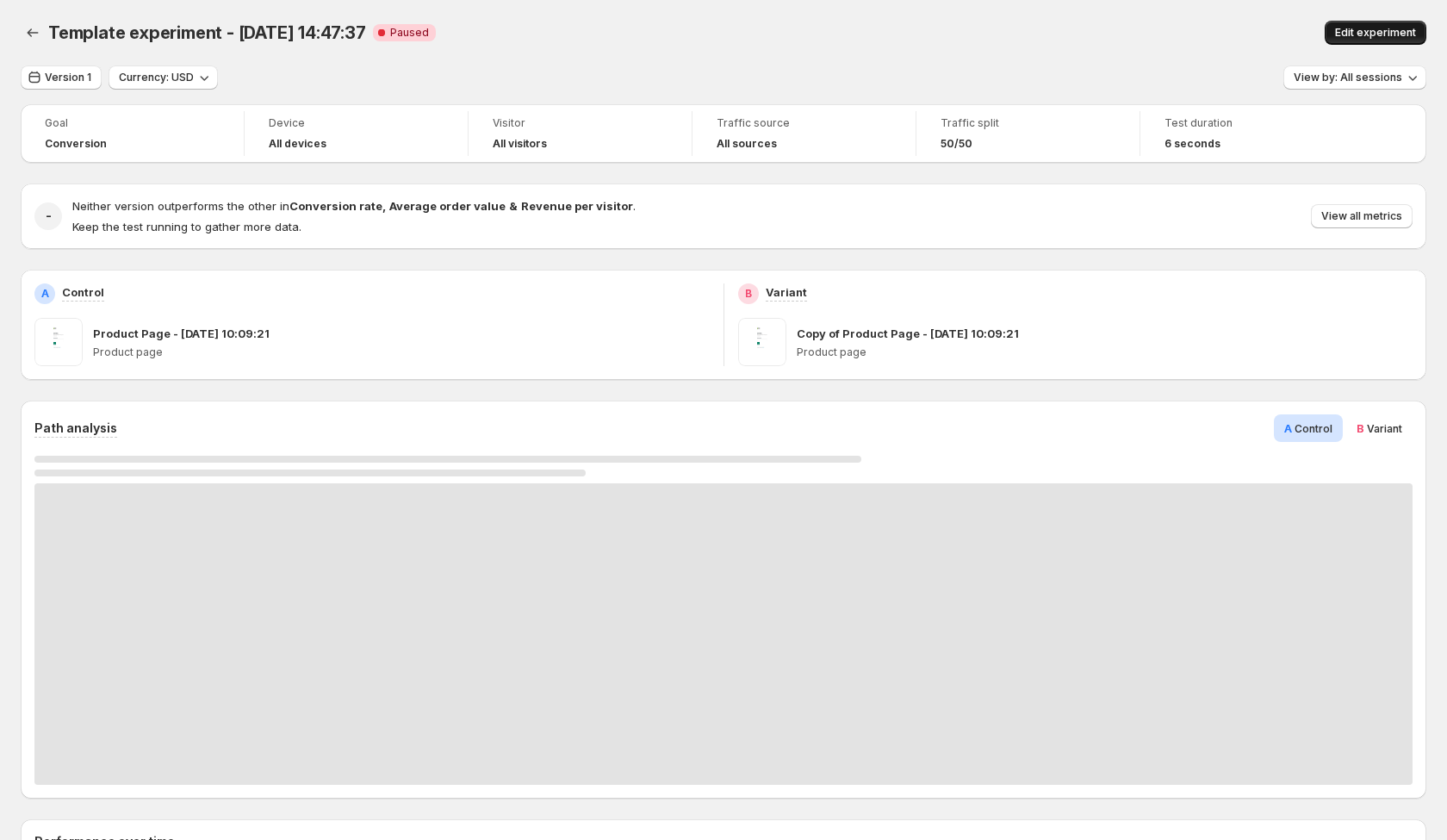
click at [1368, 35] on span "Edit experiment" at bounding box center [1375, 33] width 81 height 14
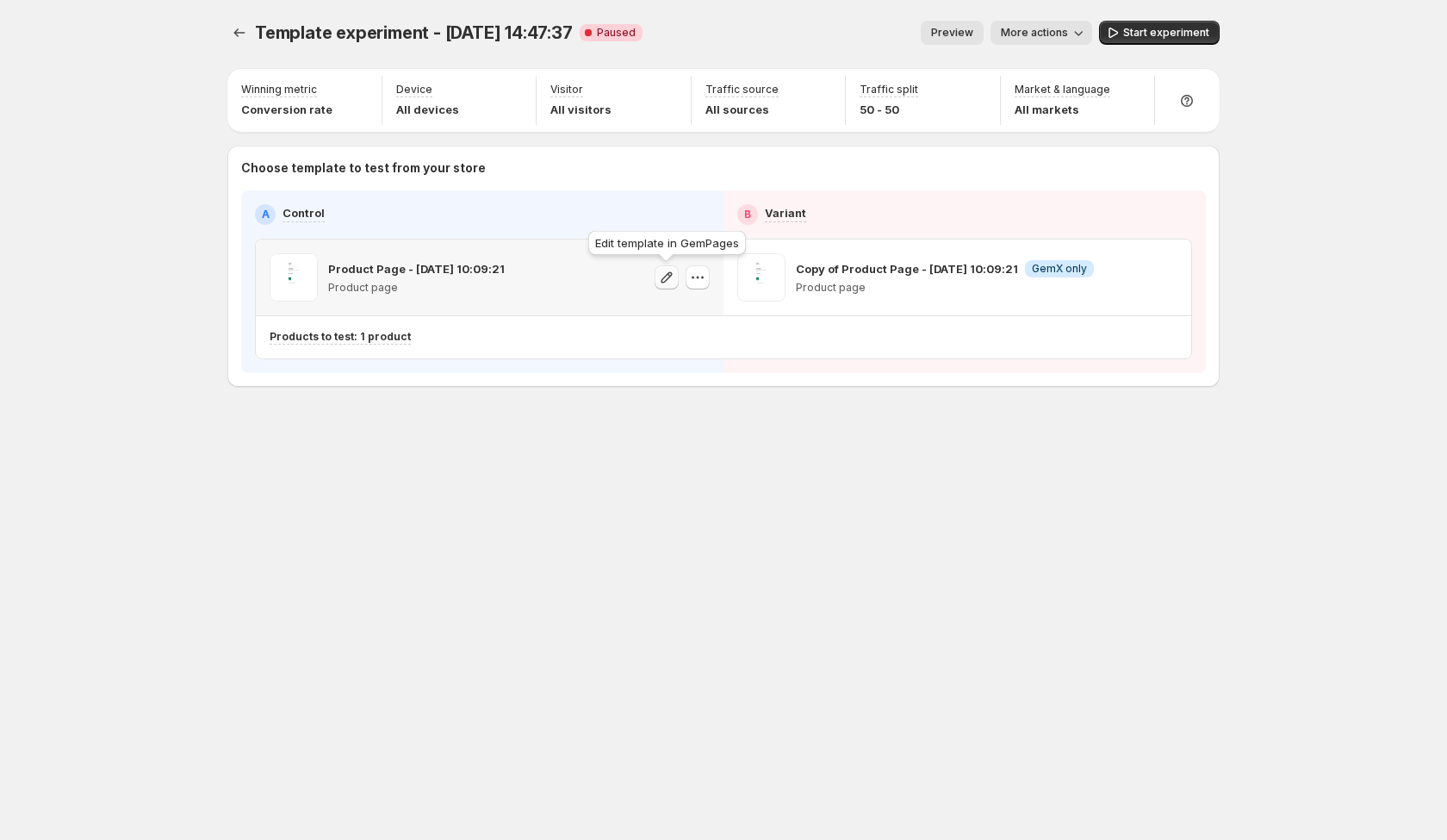
click at [673, 285] on icon "button" at bounding box center [667, 276] width 17 height 17
